Goal: Information Seeking & Learning: Compare options

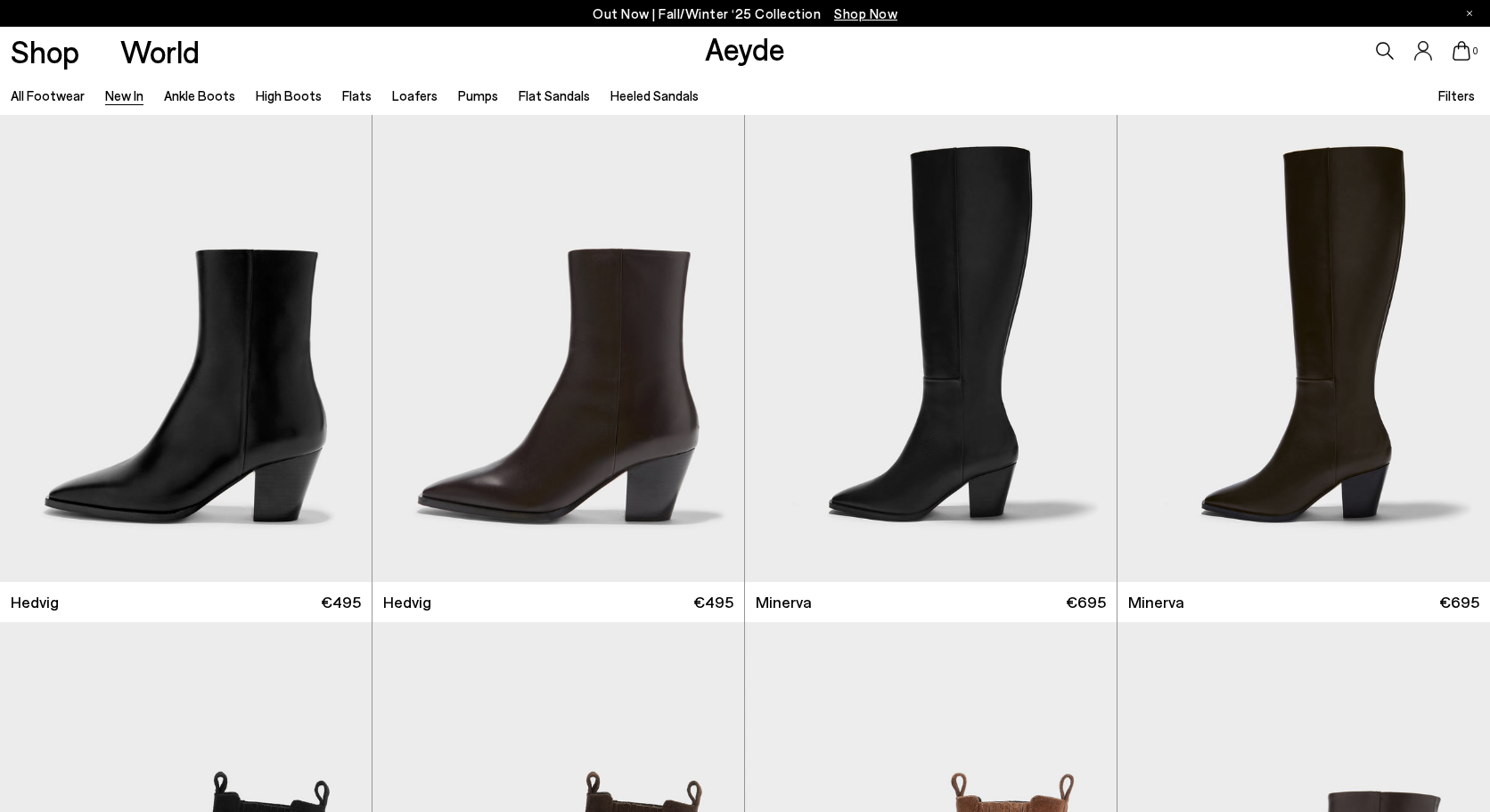
scroll to position [21495, 0]
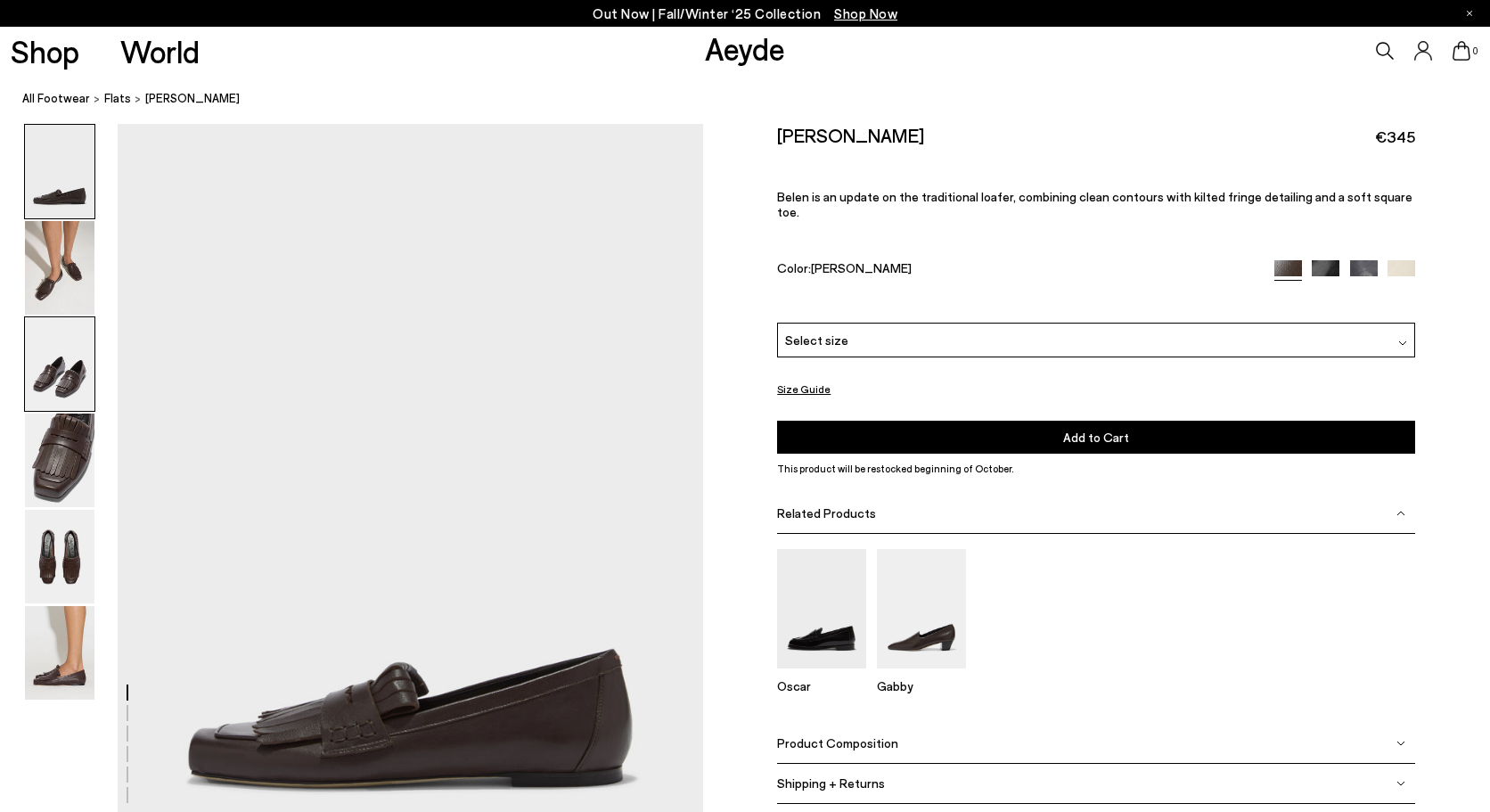
click at [70, 390] on img at bounding box center [59, 363] width 70 height 93
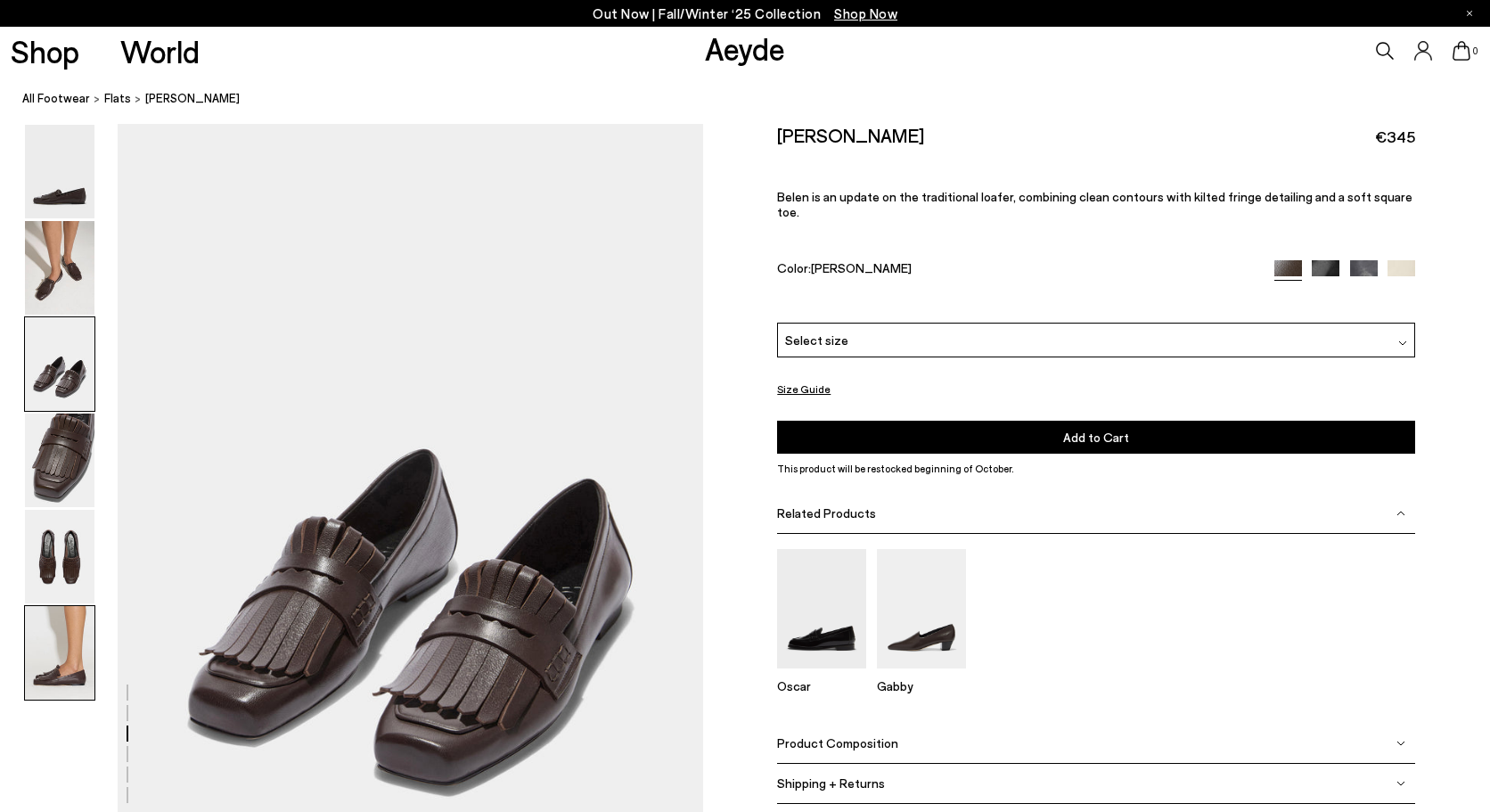
click at [71, 634] on img at bounding box center [59, 652] width 70 height 93
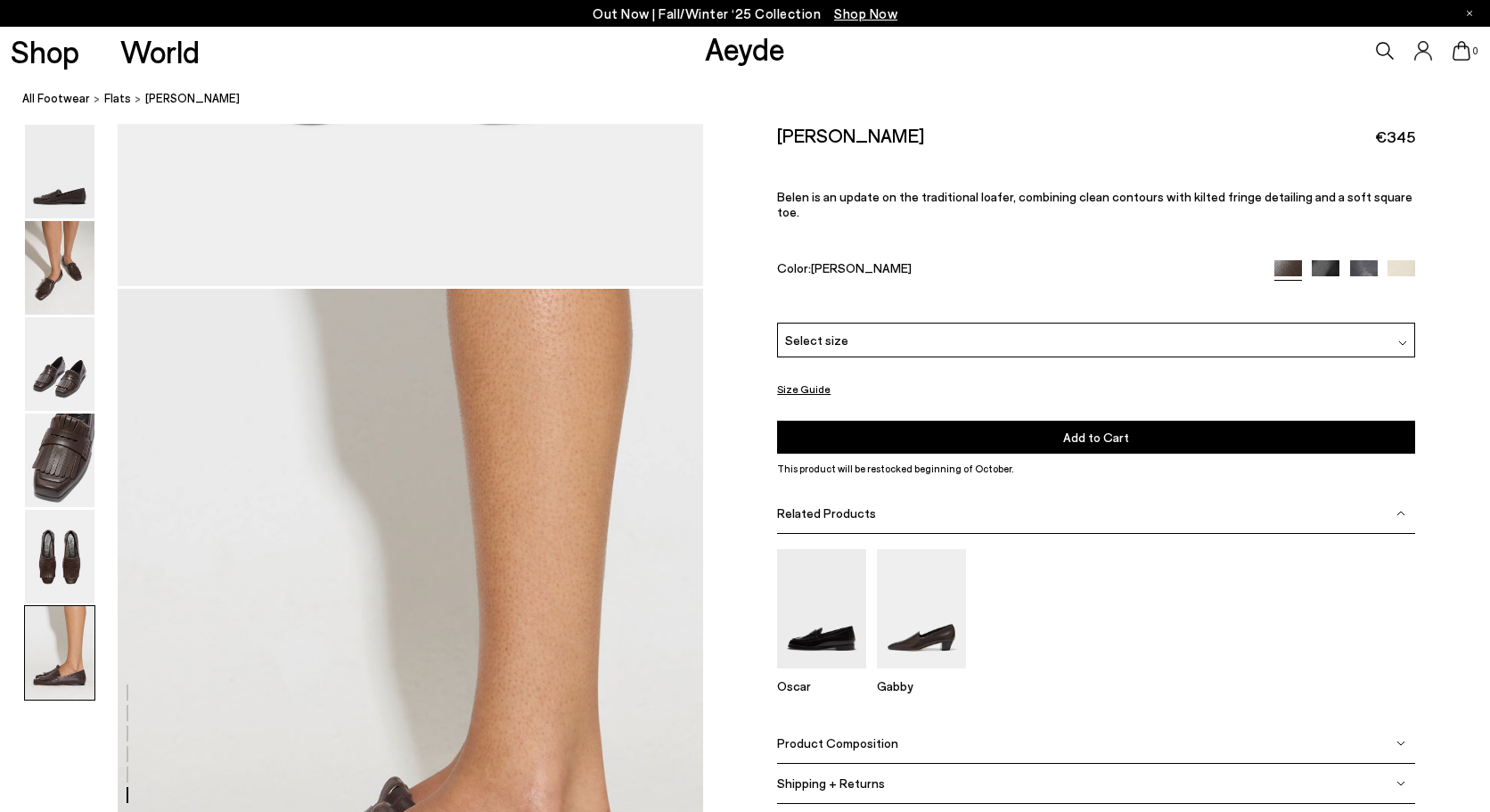
scroll to position [4037, 0]
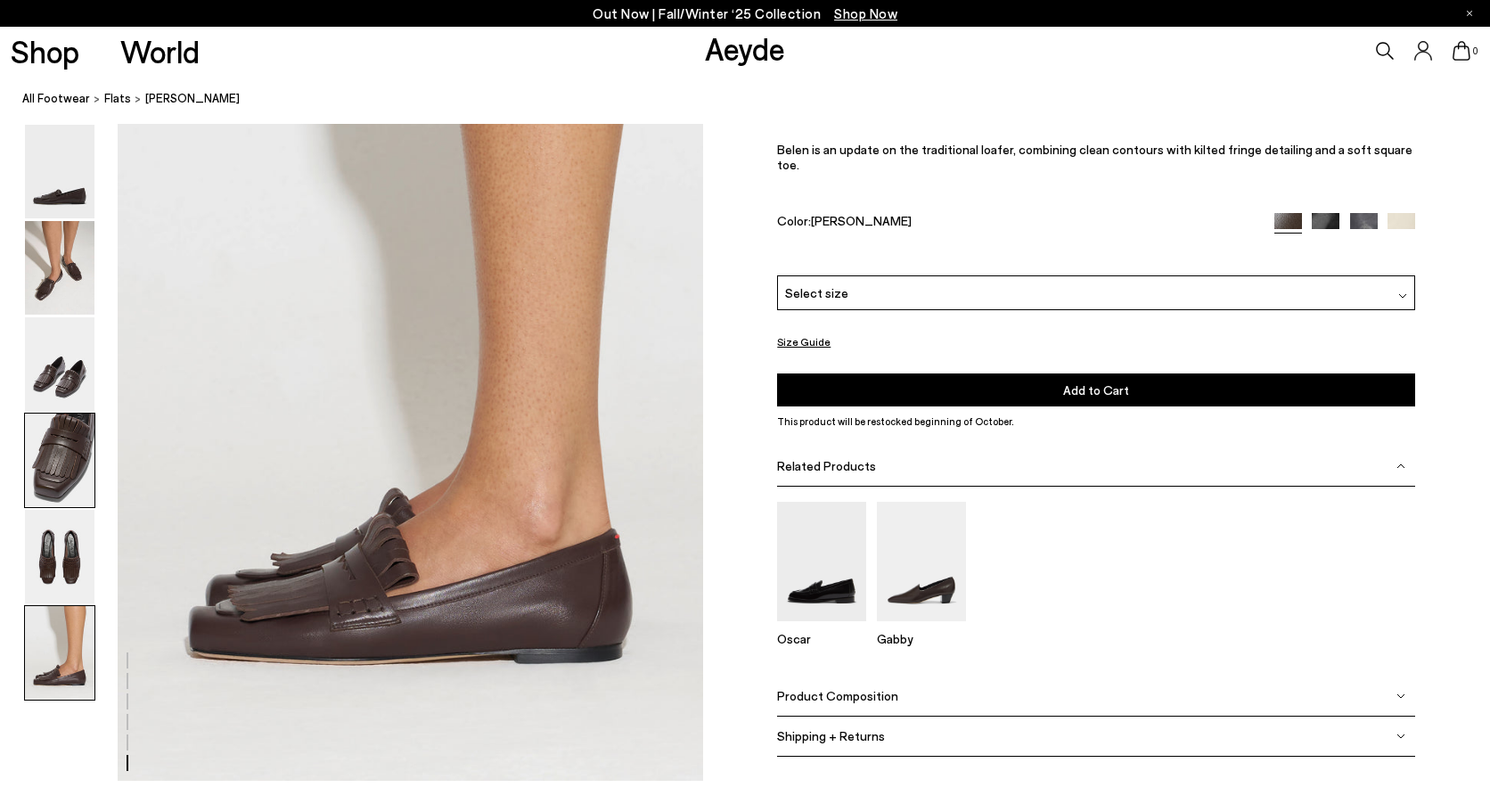
click at [52, 467] on img at bounding box center [59, 460] width 70 height 93
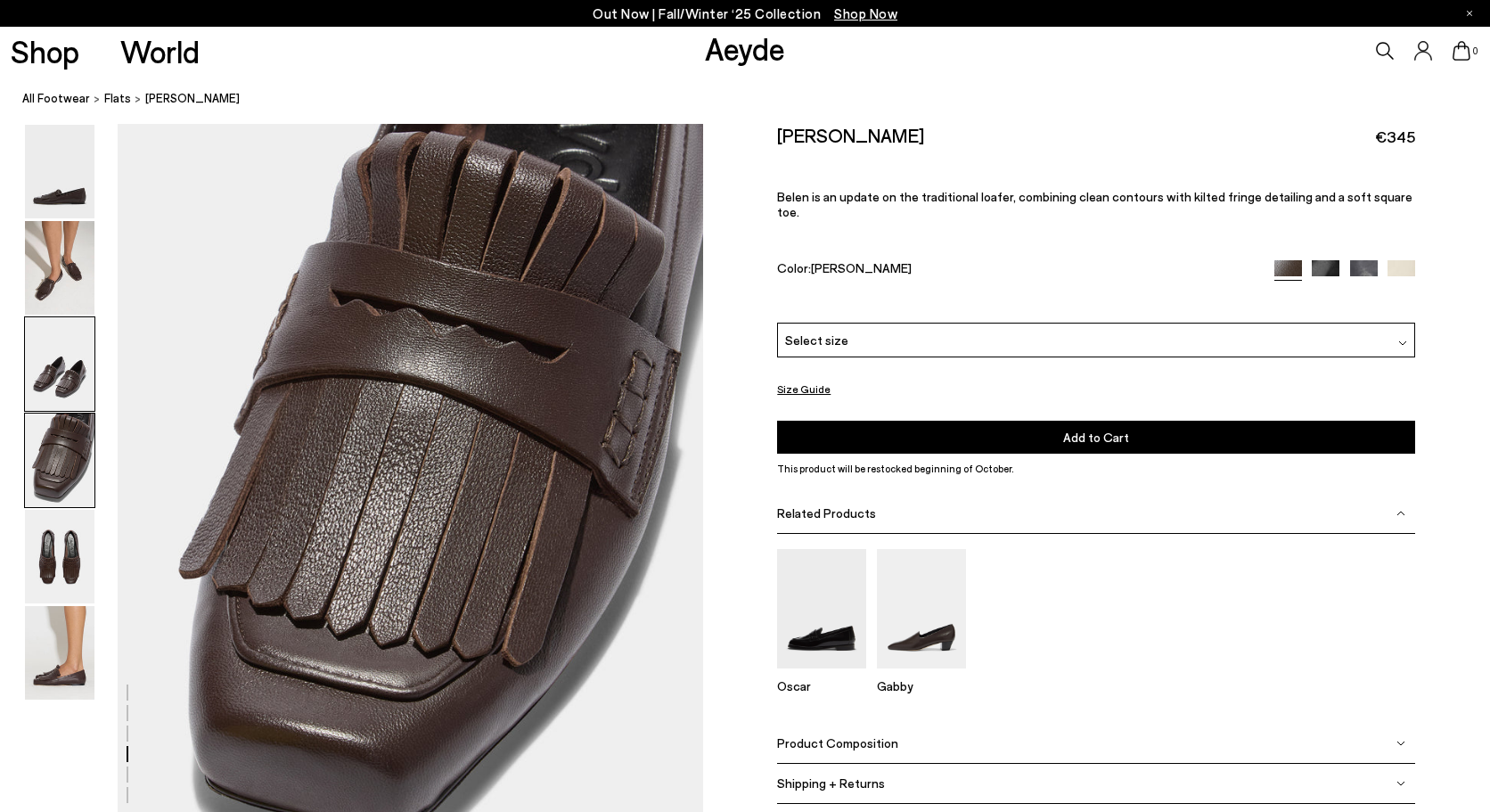
click at [46, 365] on img at bounding box center [59, 363] width 70 height 93
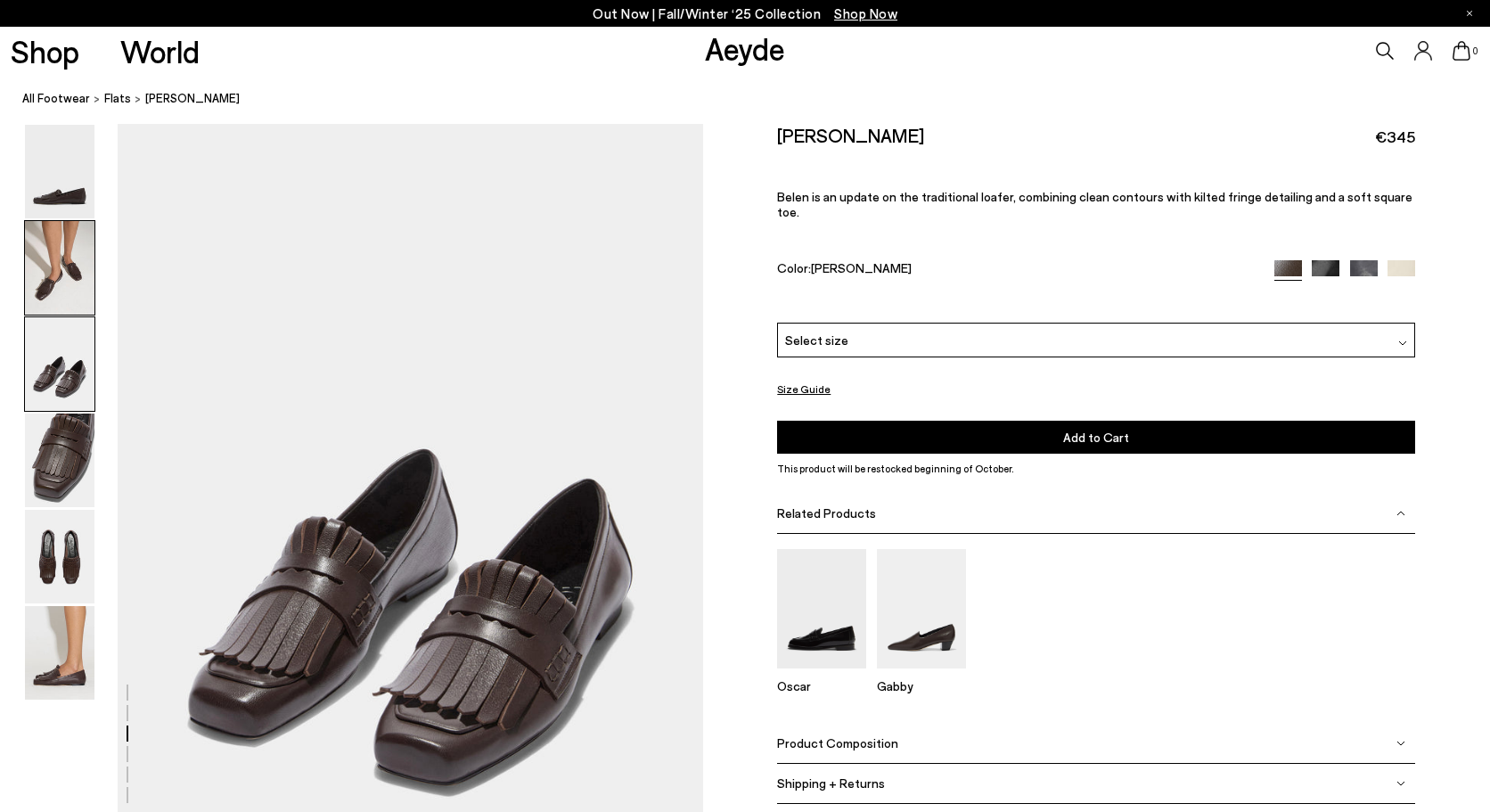
click at [44, 269] on img at bounding box center [59, 267] width 70 height 93
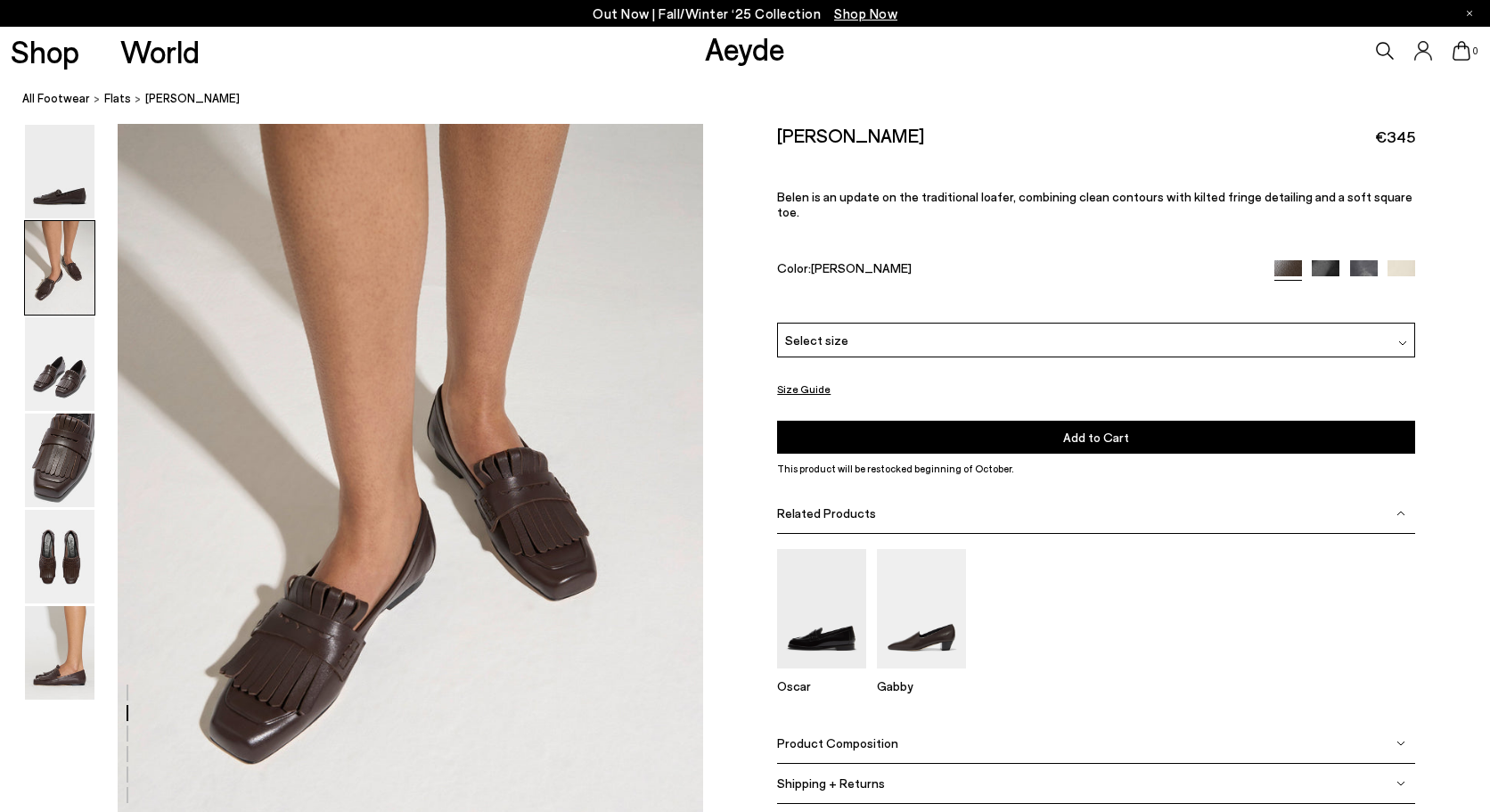
scroll to position [784, 0]
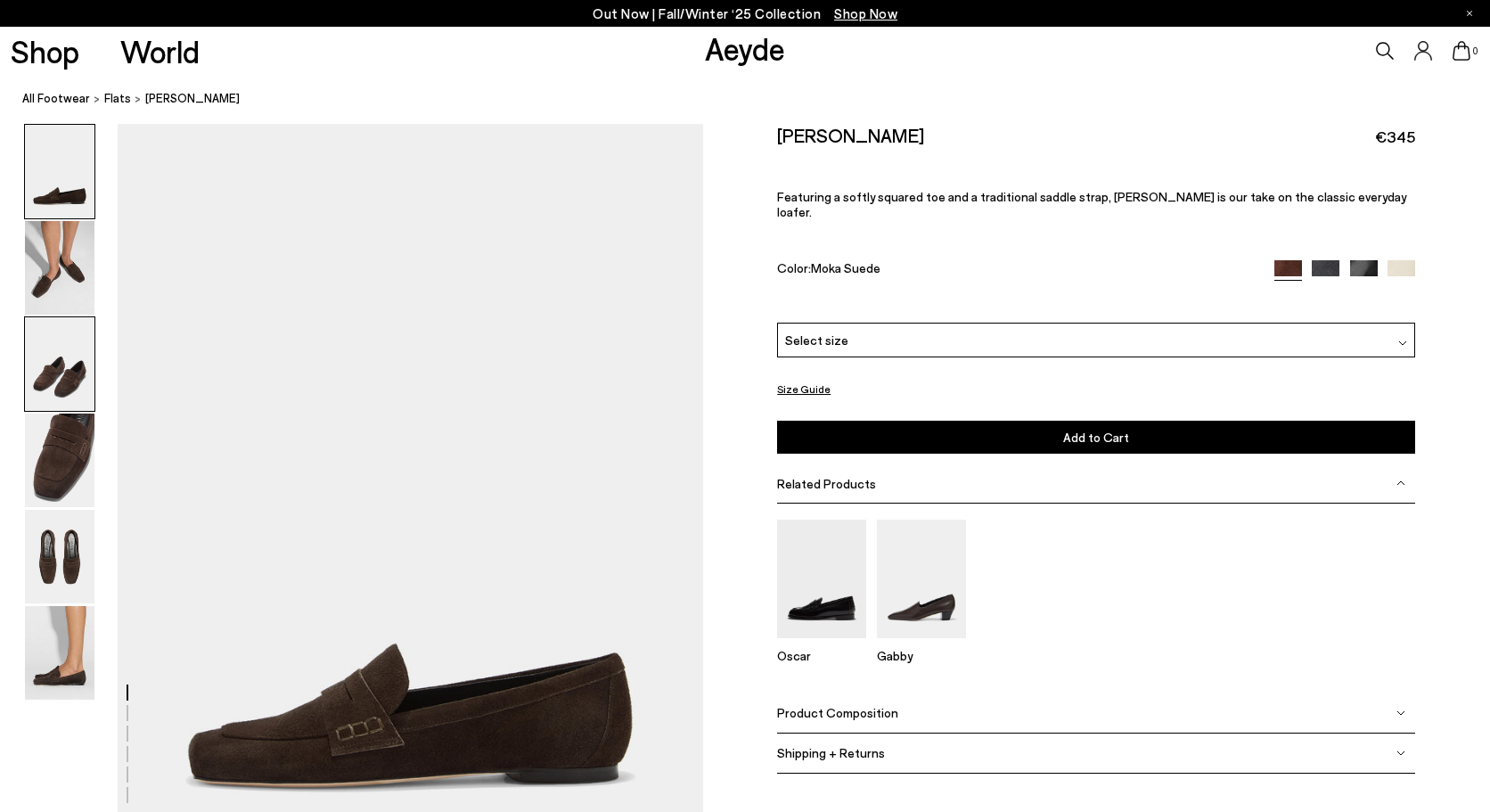
click at [64, 368] on img at bounding box center [59, 363] width 70 height 93
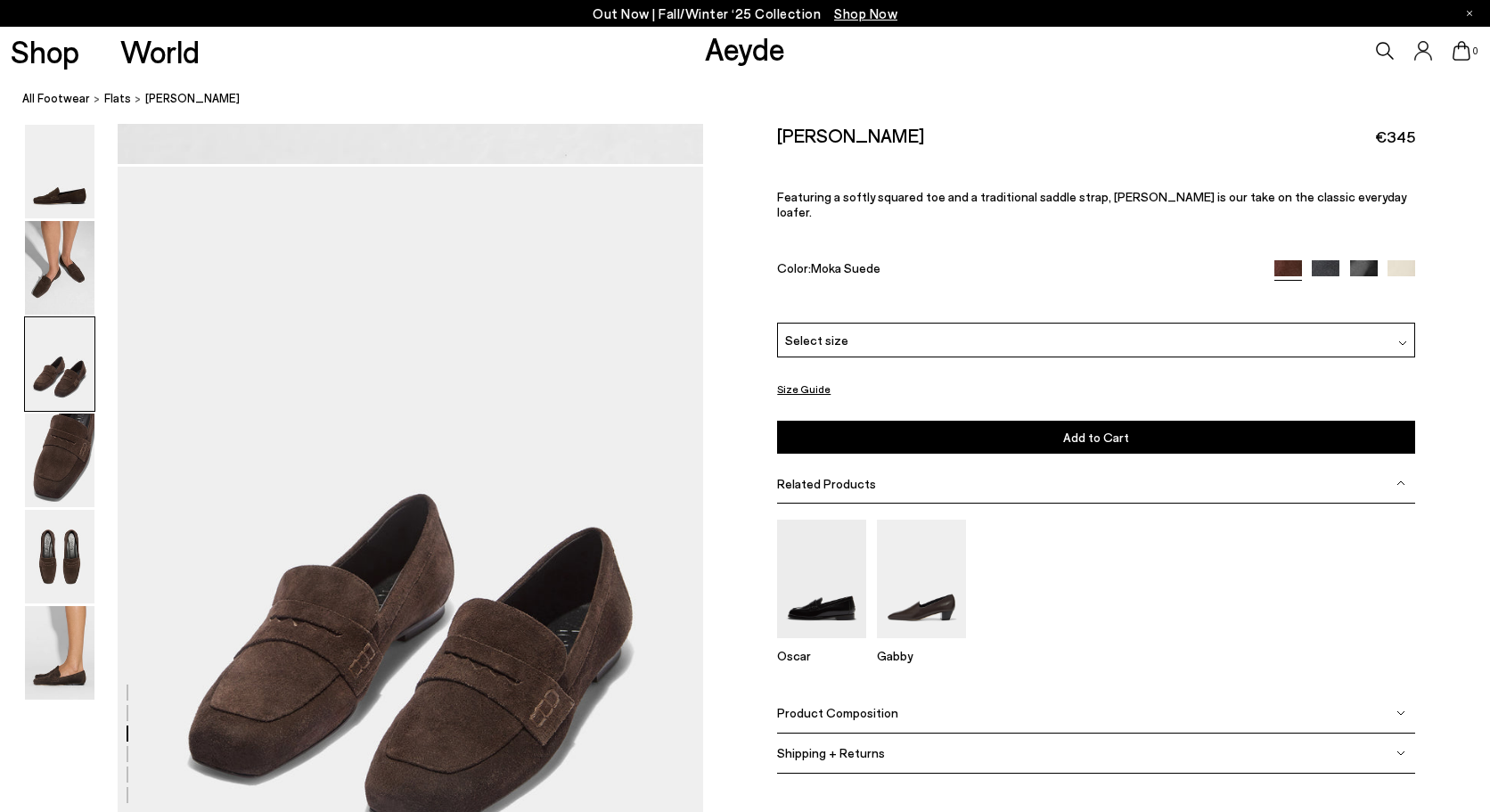
scroll to position [1567, 0]
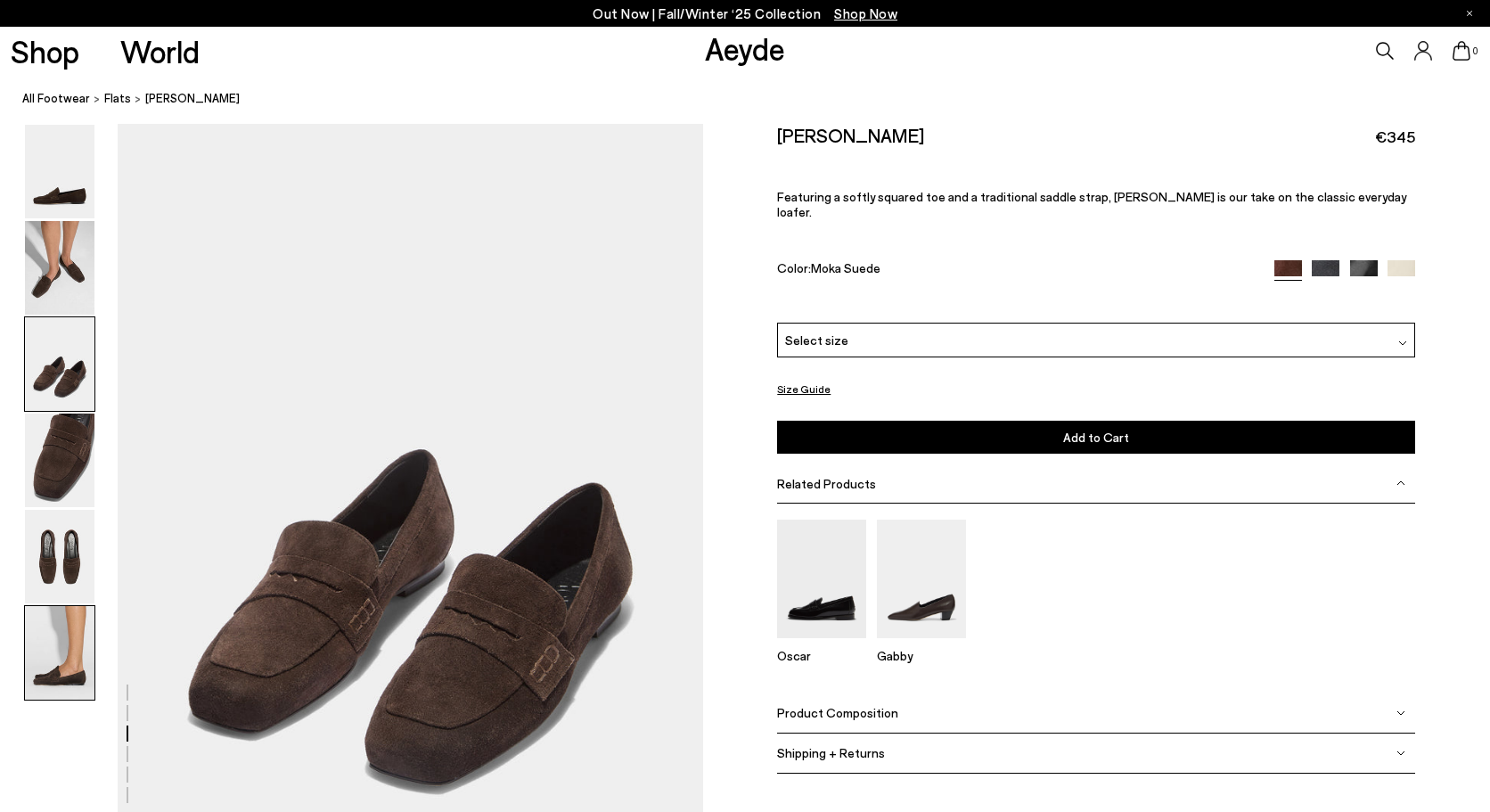
click at [70, 660] on img at bounding box center [59, 652] width 70 height 93
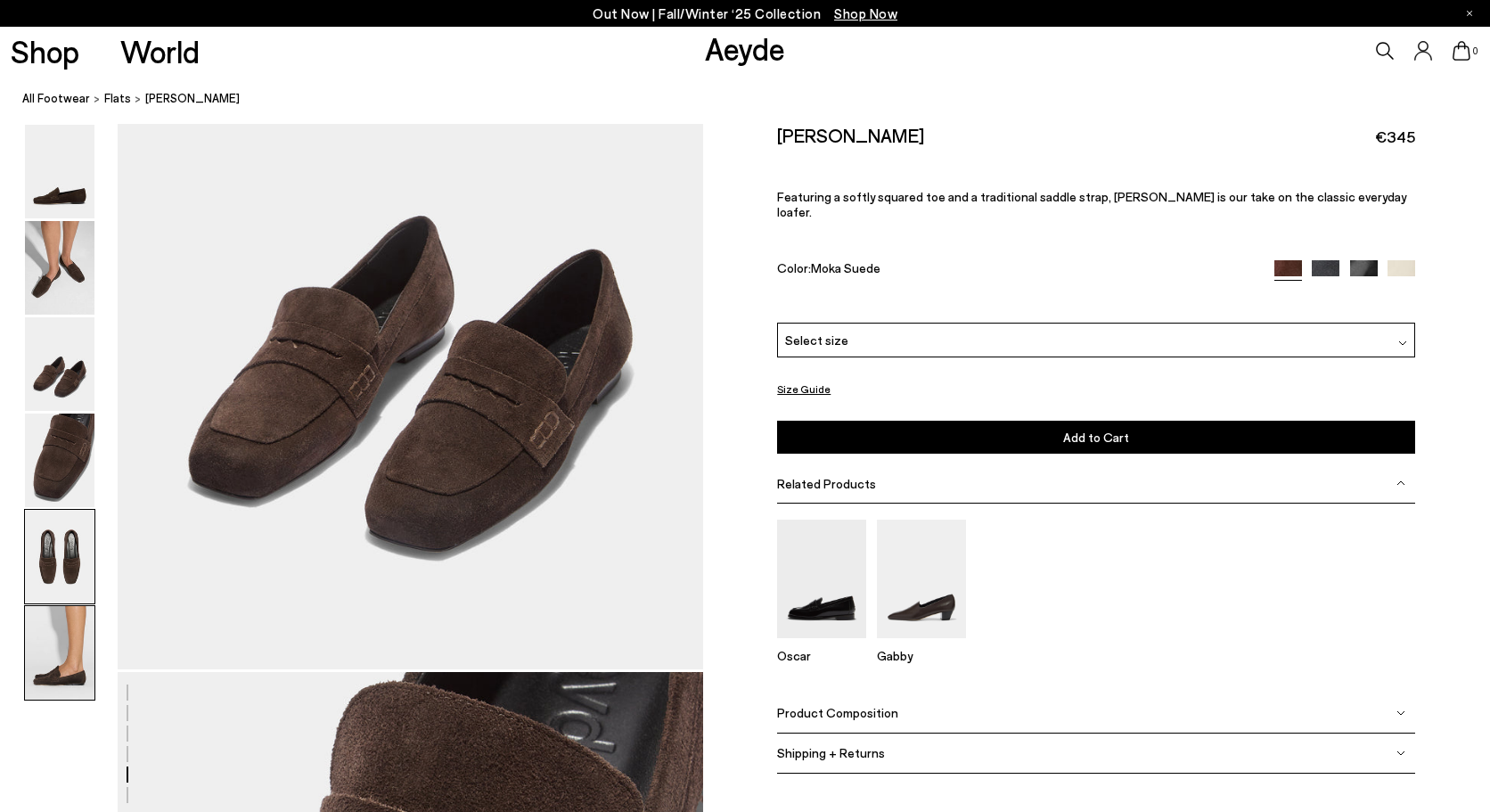
scroll to position [4037, 0]
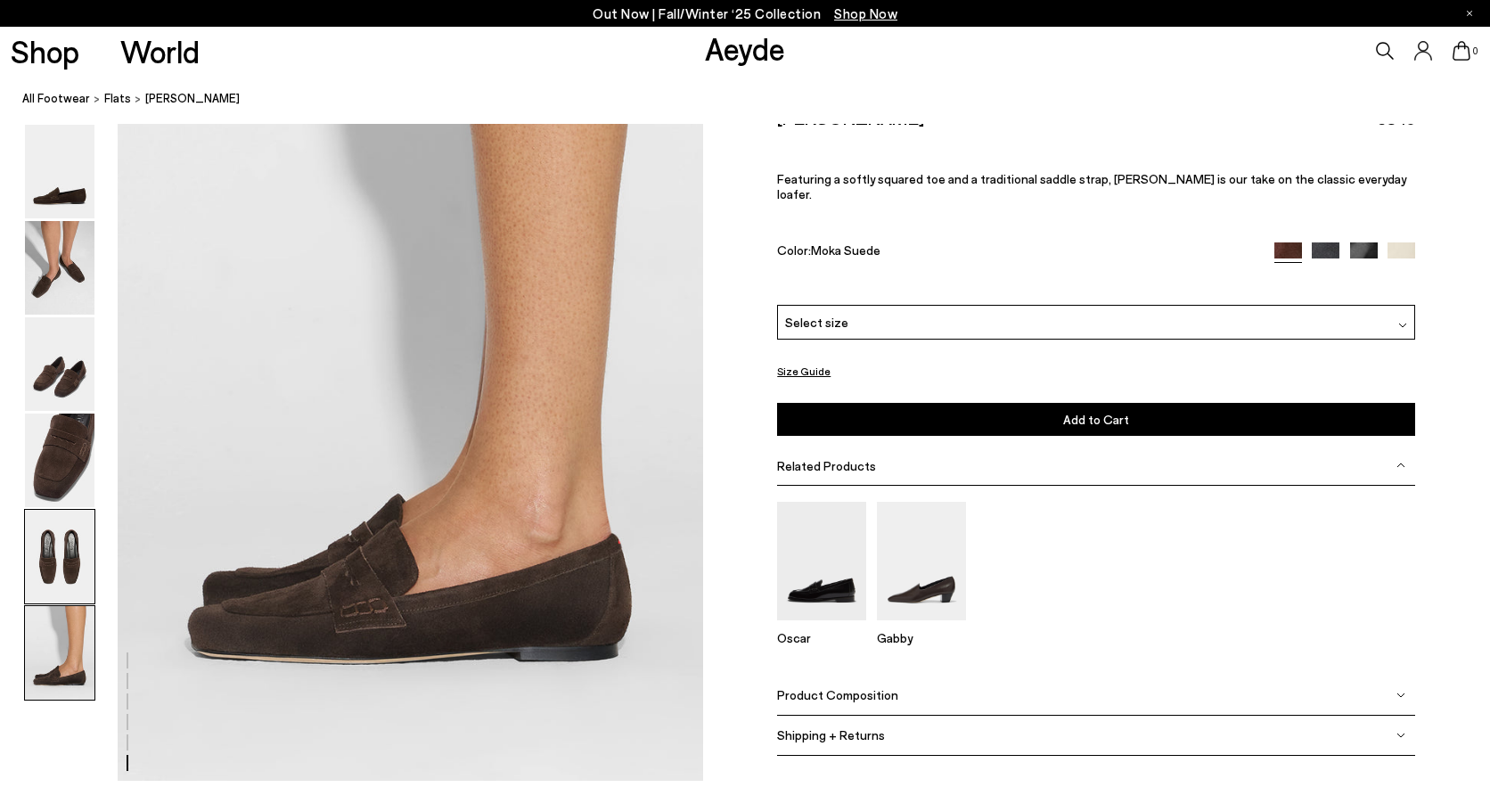
click at [62, 554] on img at bounding box center [59, 556] width 70 height 93
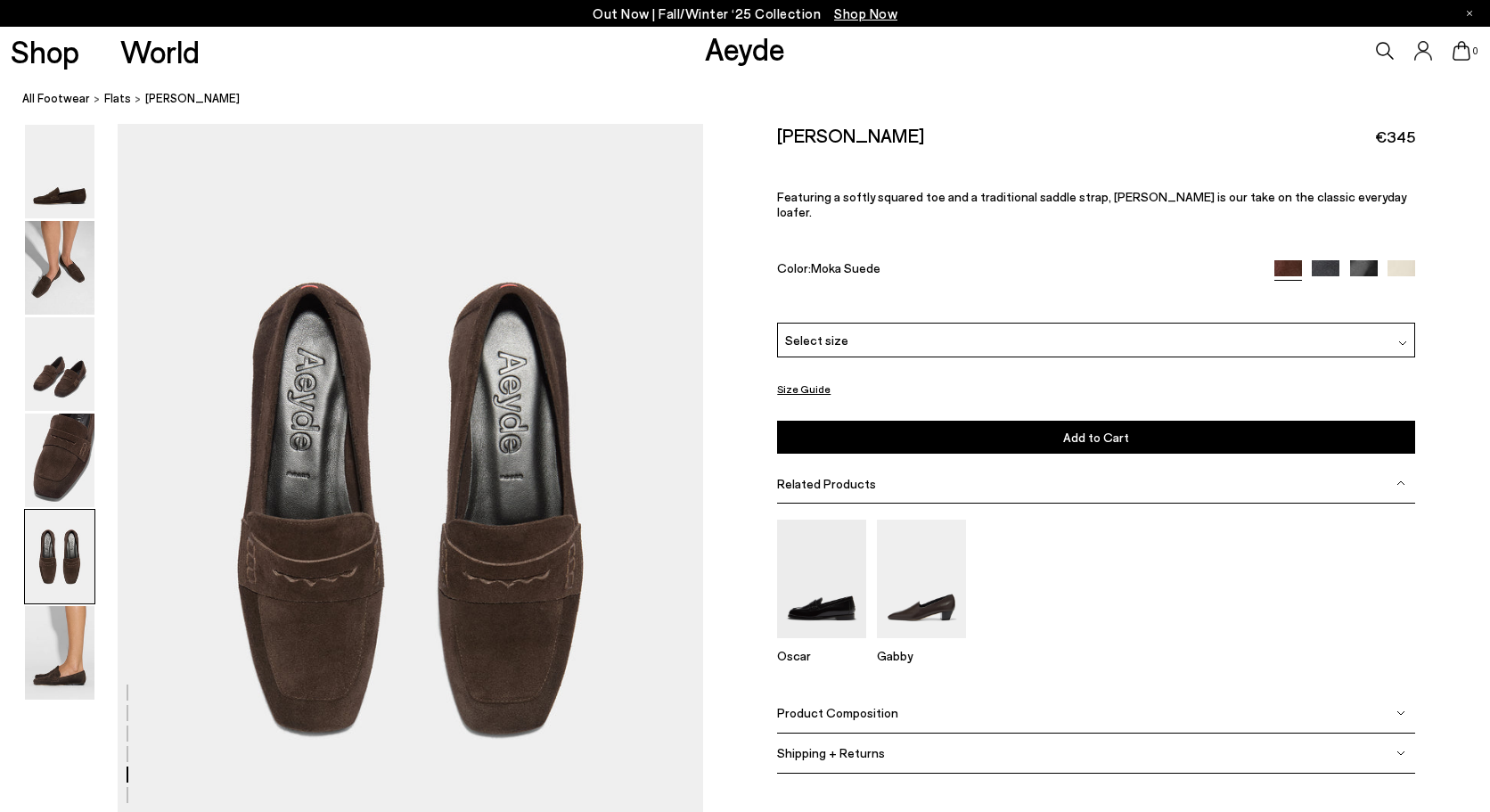
scroll to position [3132, 0]
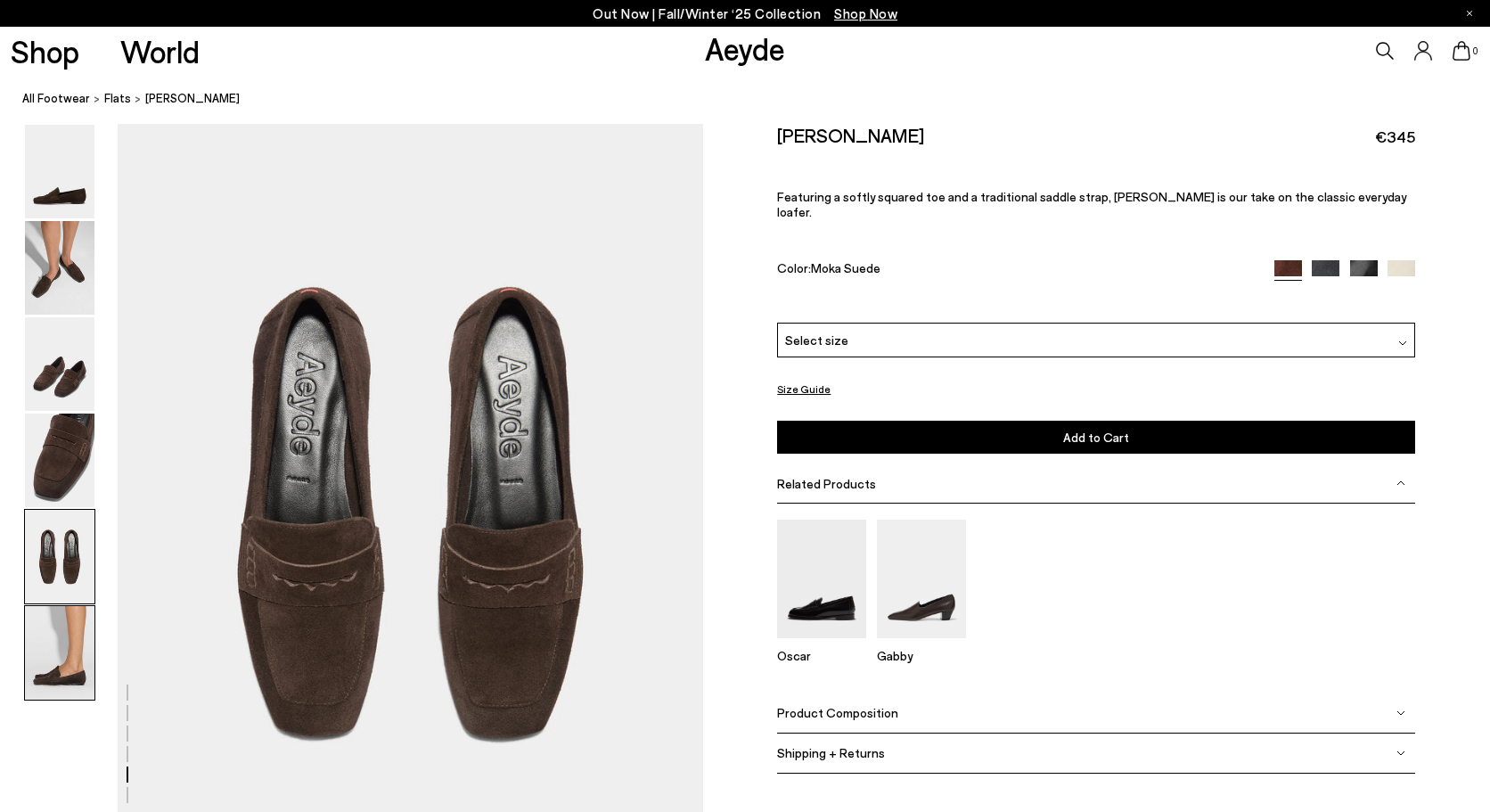
click at [66, 650] on img at bounding box center [59, 652] width 70 height 93
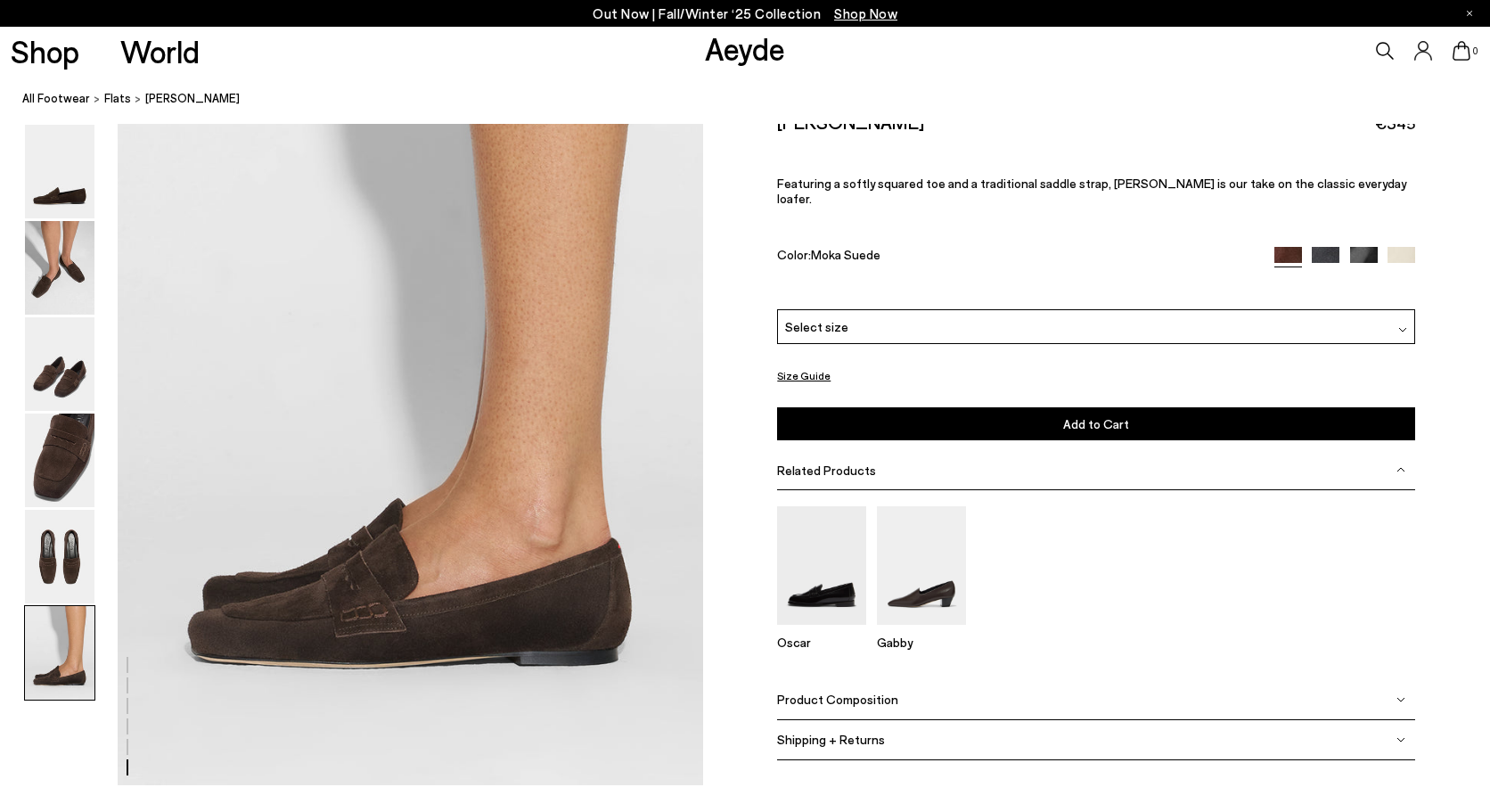
scroll to position [4037, 0]
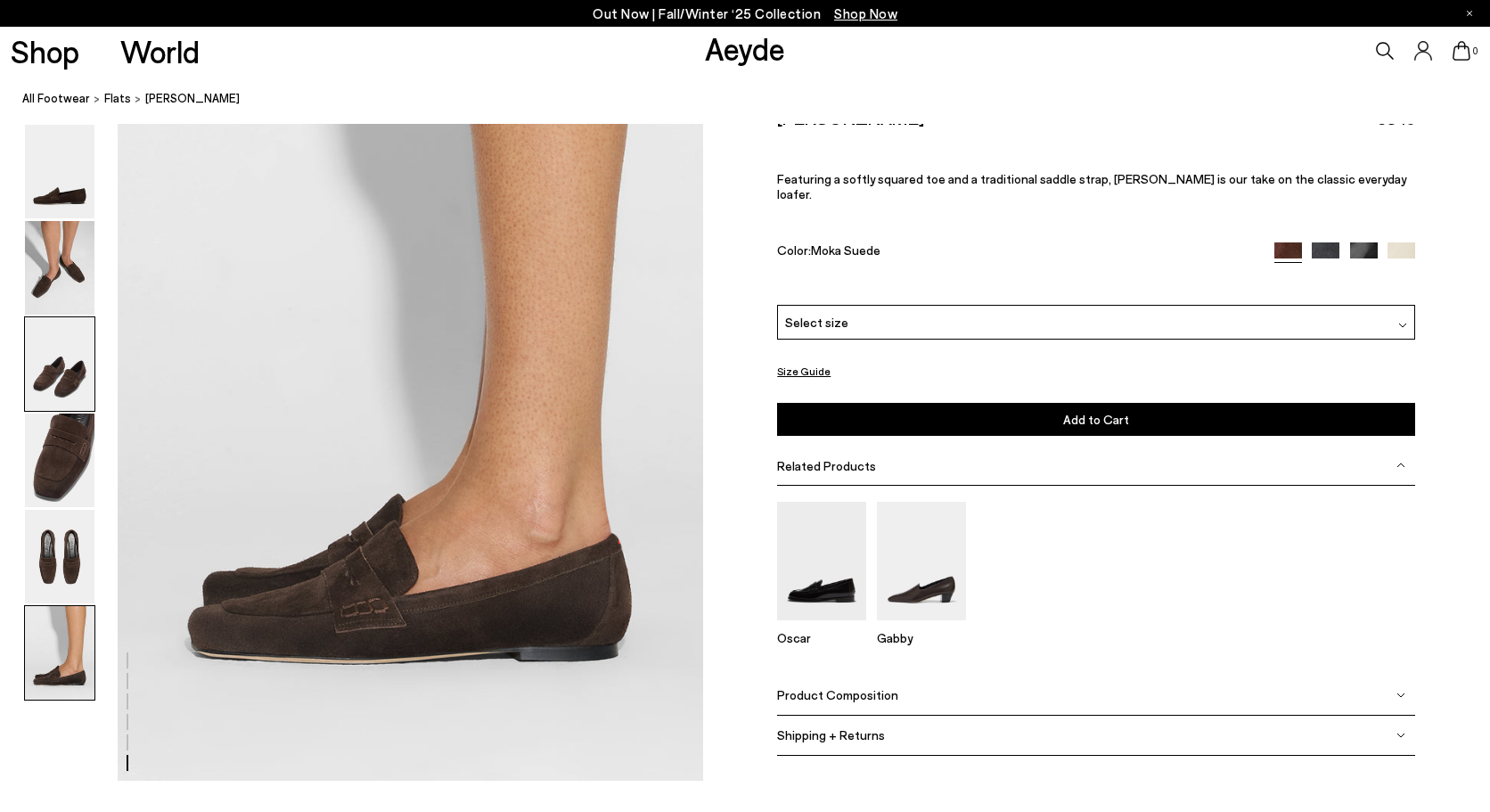
click at [61, 384] on img at bounding box center [59, 363] width 70 height 93
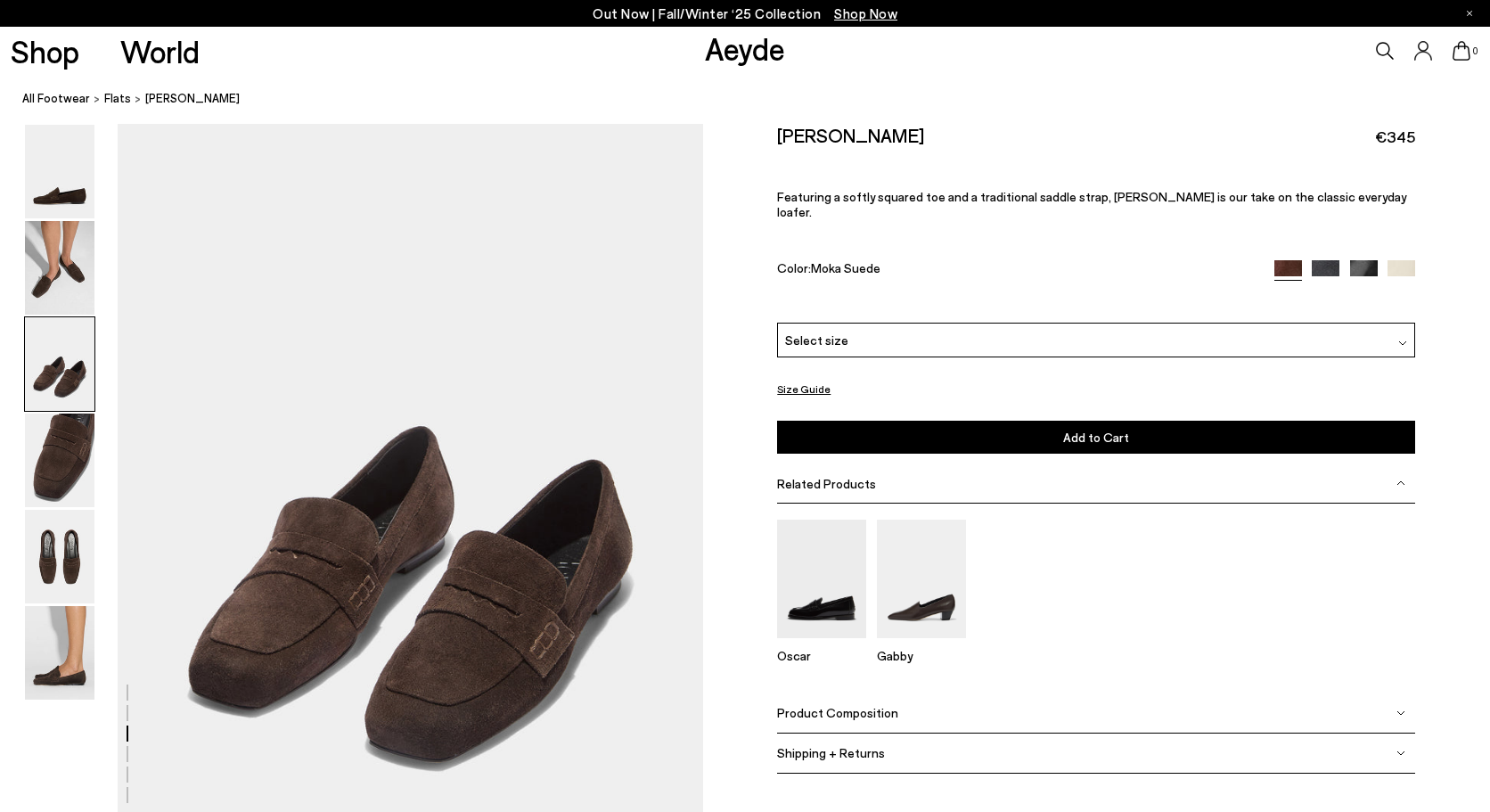
scroll to position [1567, 0]
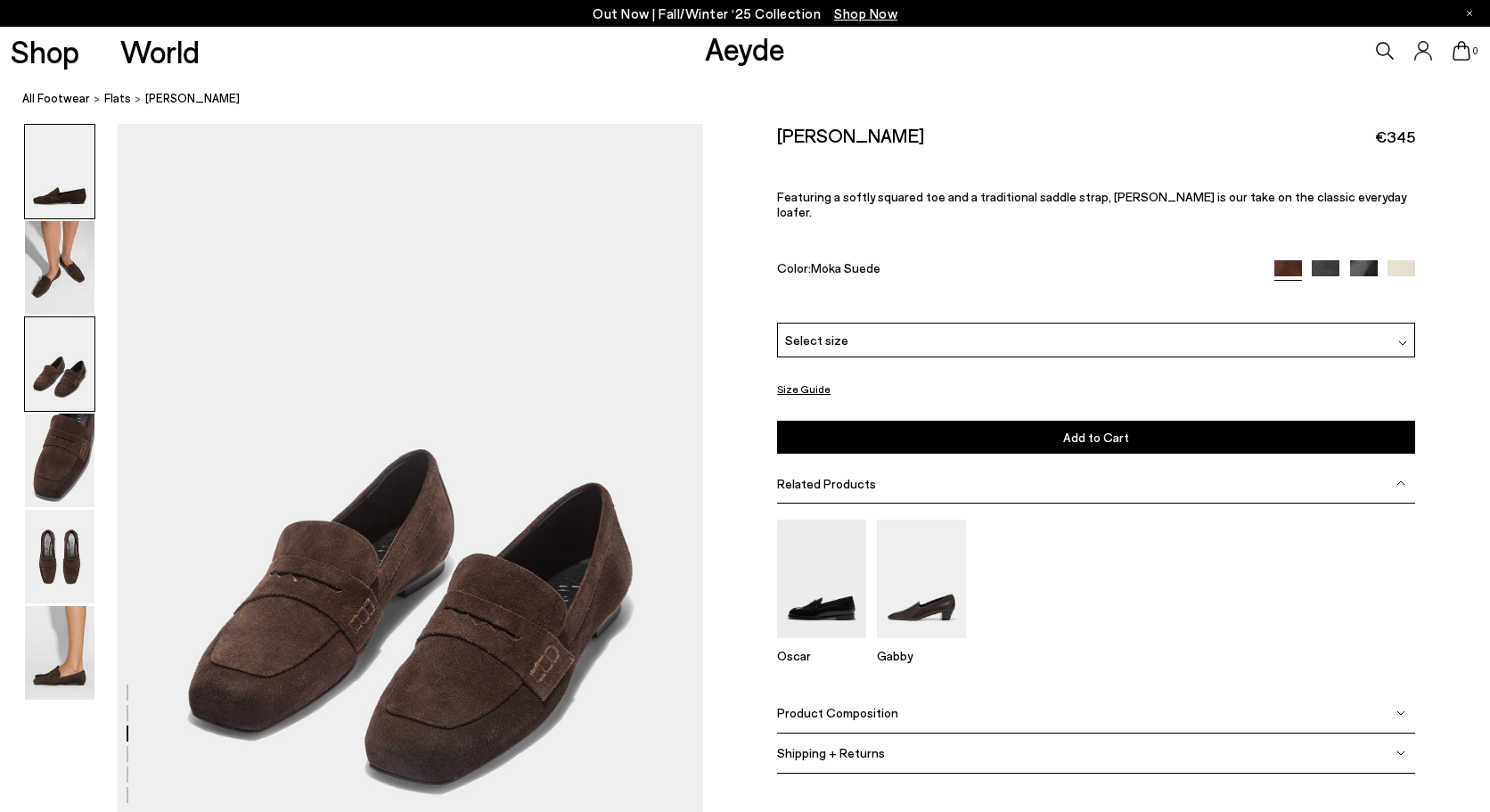
click at [61, 196] on img at bounding box center [59, 171] width 70 height 93
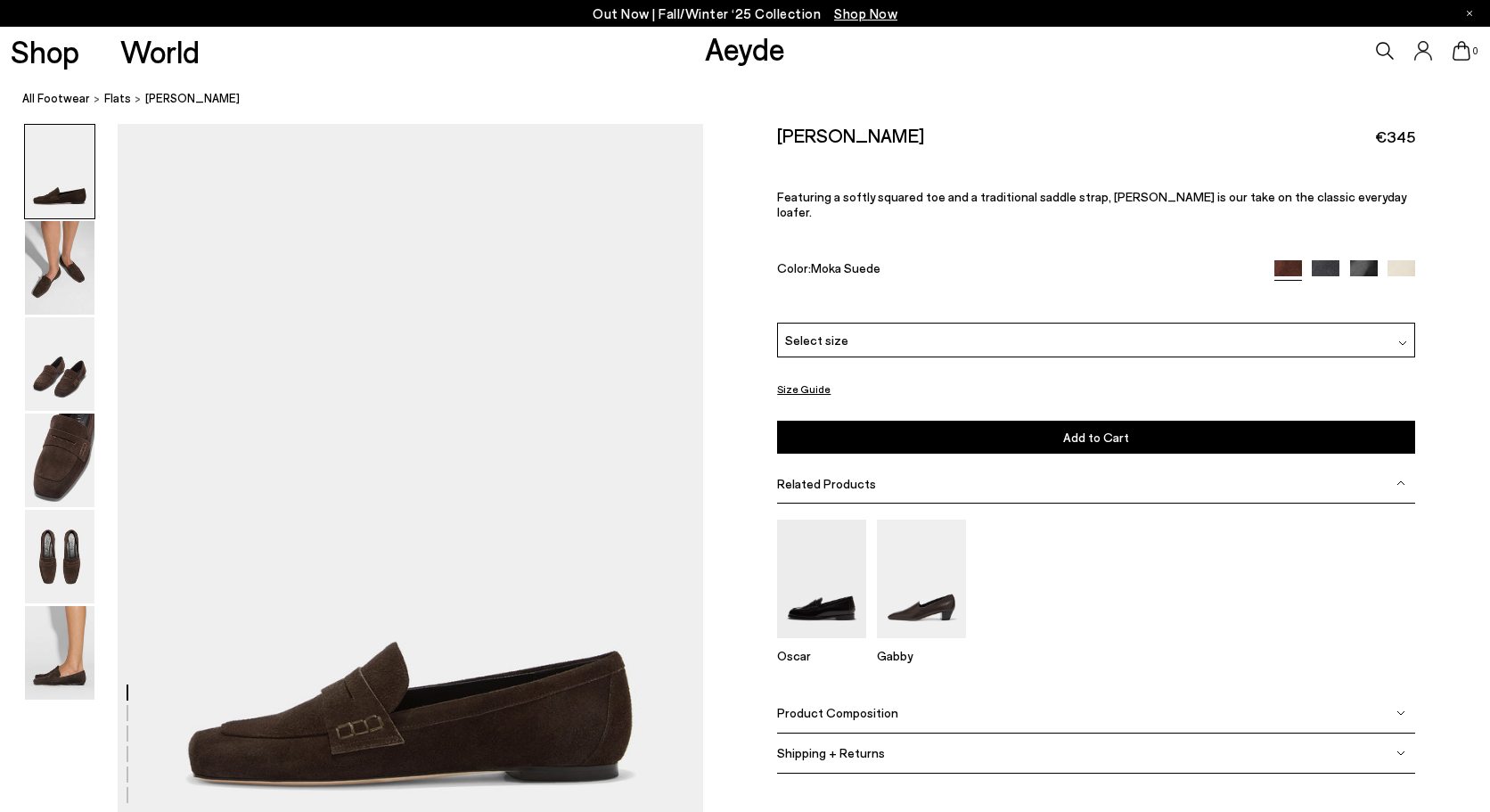
scroll to position [0, 0]
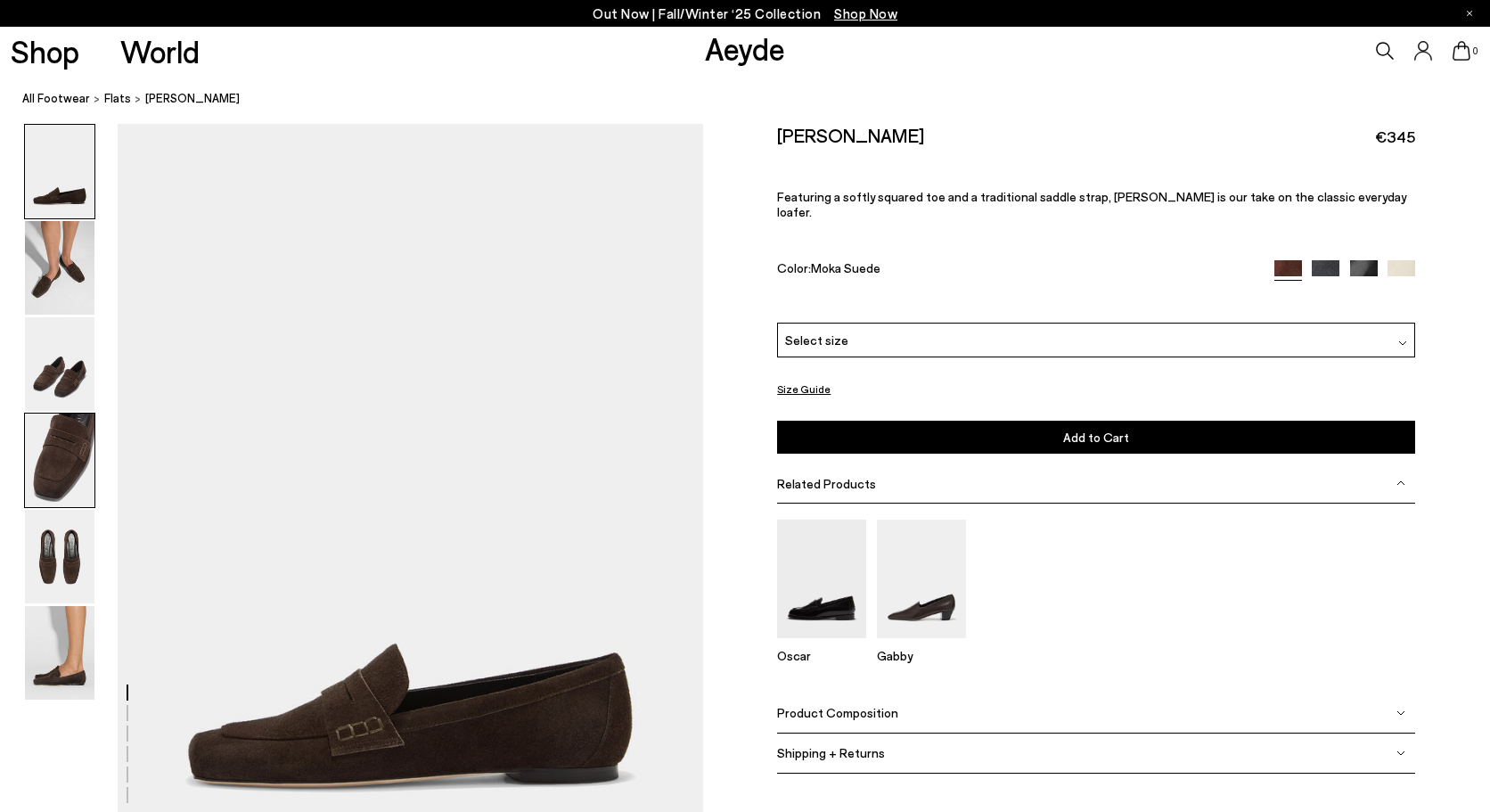
click at [85, 458] on img at bounding box center [59, 460] width 70 height 93
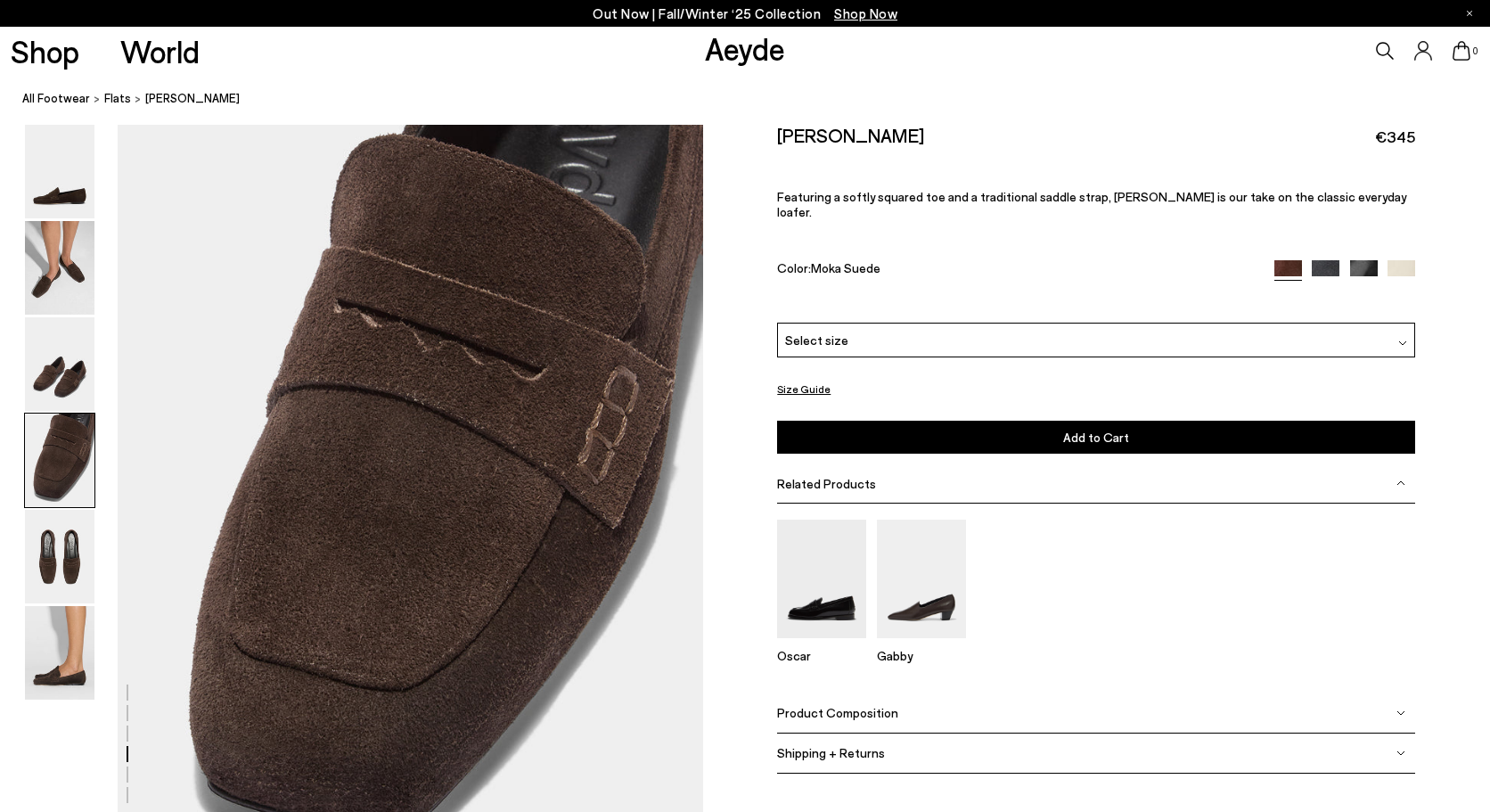
scroll to position [2351, 0]
click at [1325, 260] on img at bounding box center [1325, 274] width 27 height 27
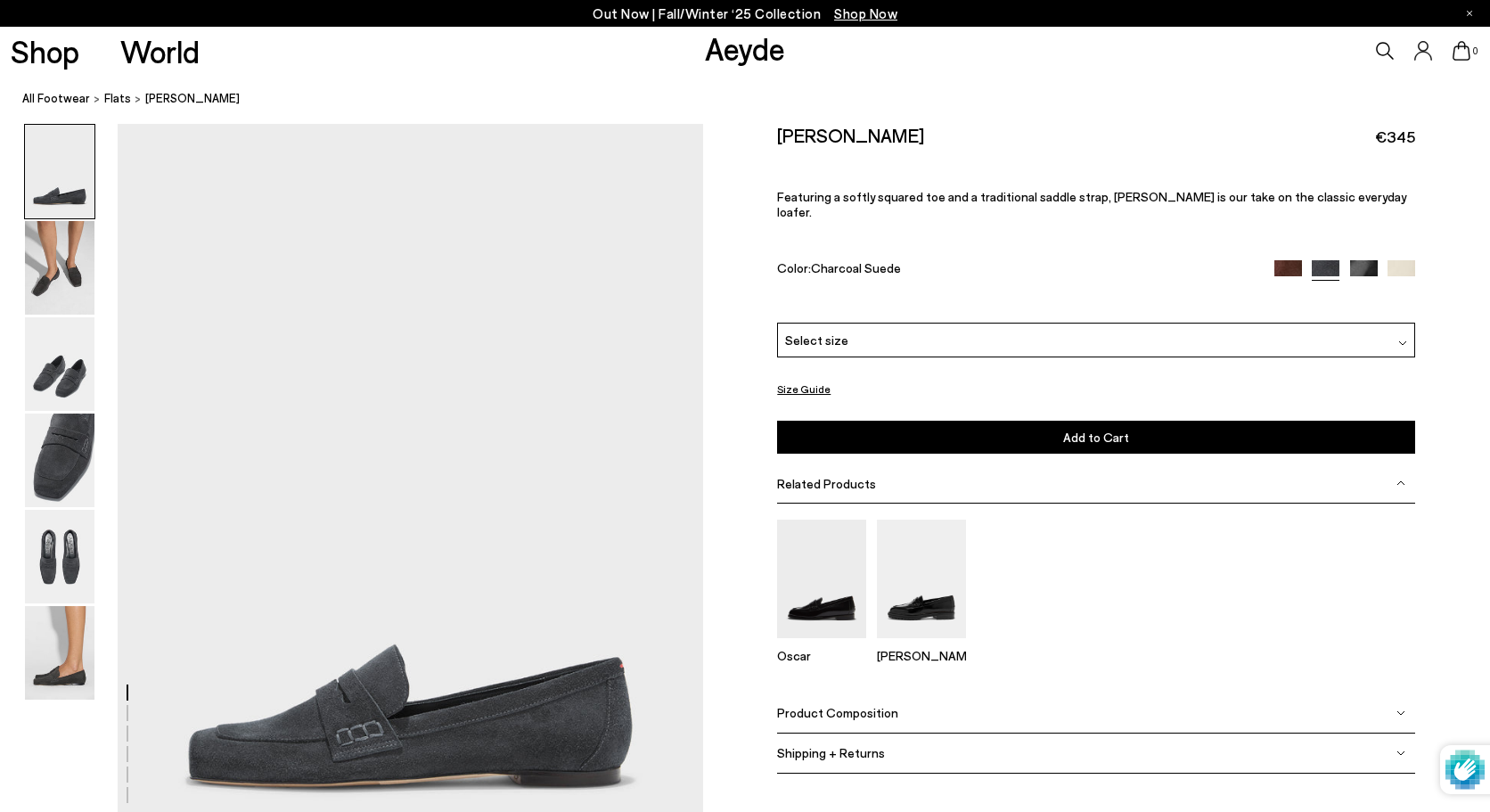
click at [1359, 260] on img at bounding box center [1363, 274] width 27 height 27
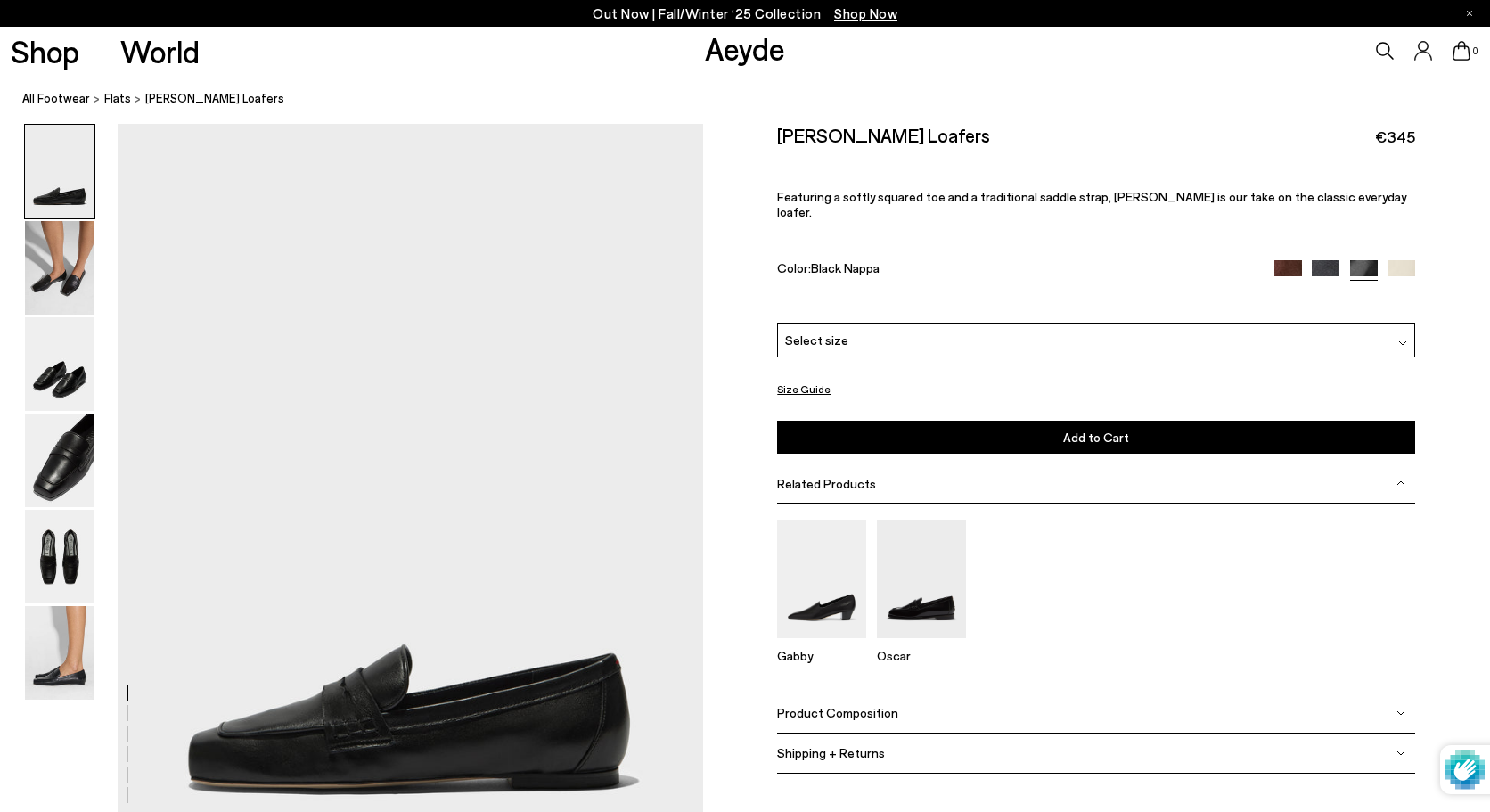
click at [1287, 260] on img at bounding box center [1288, 274] width 27 height 27
